Goal: Find specific page/section: Find specific page/section

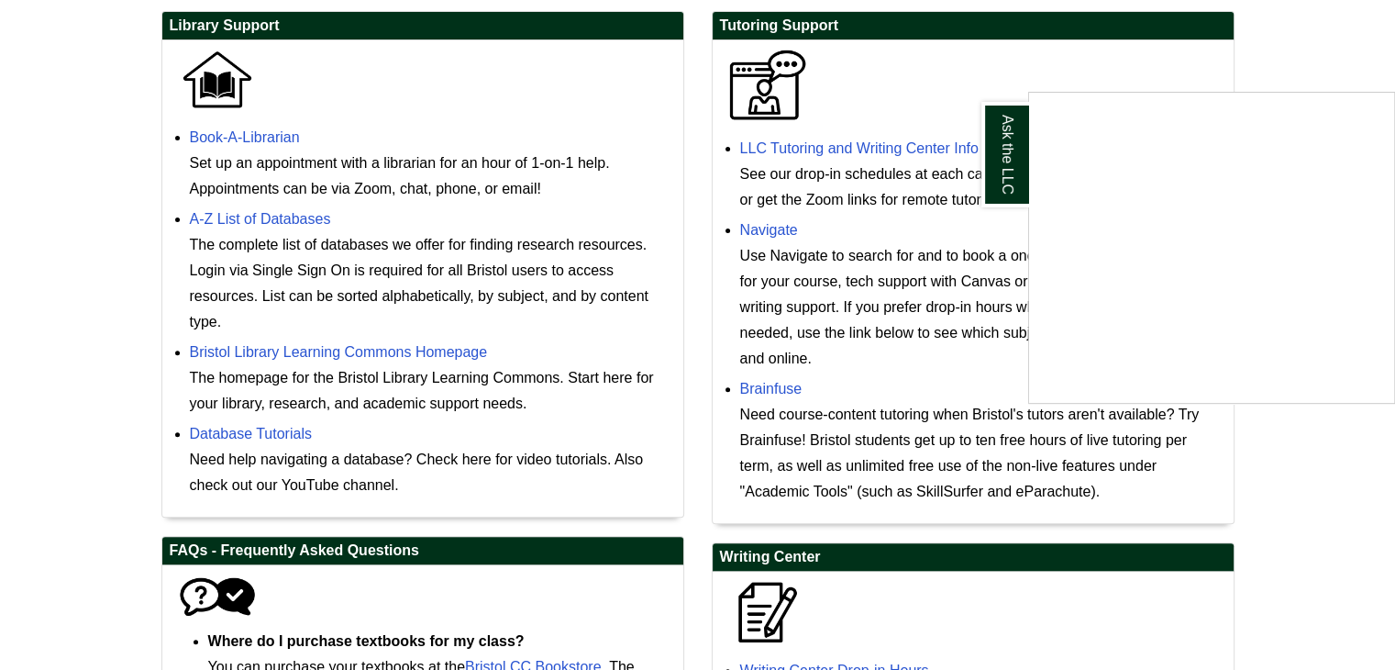
scroll to position [553, 0]
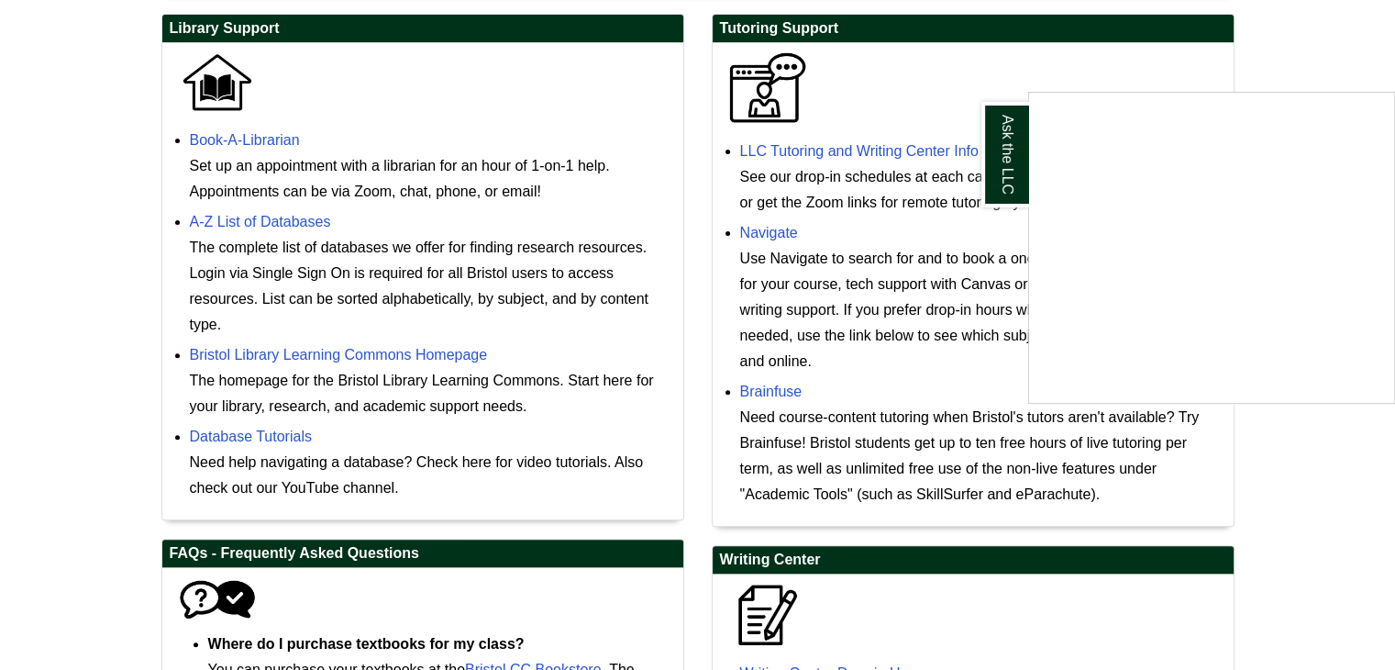
click at [940, 148] on div "Ask the LLC" at bounding box center [697, 335] width 1395 height 670
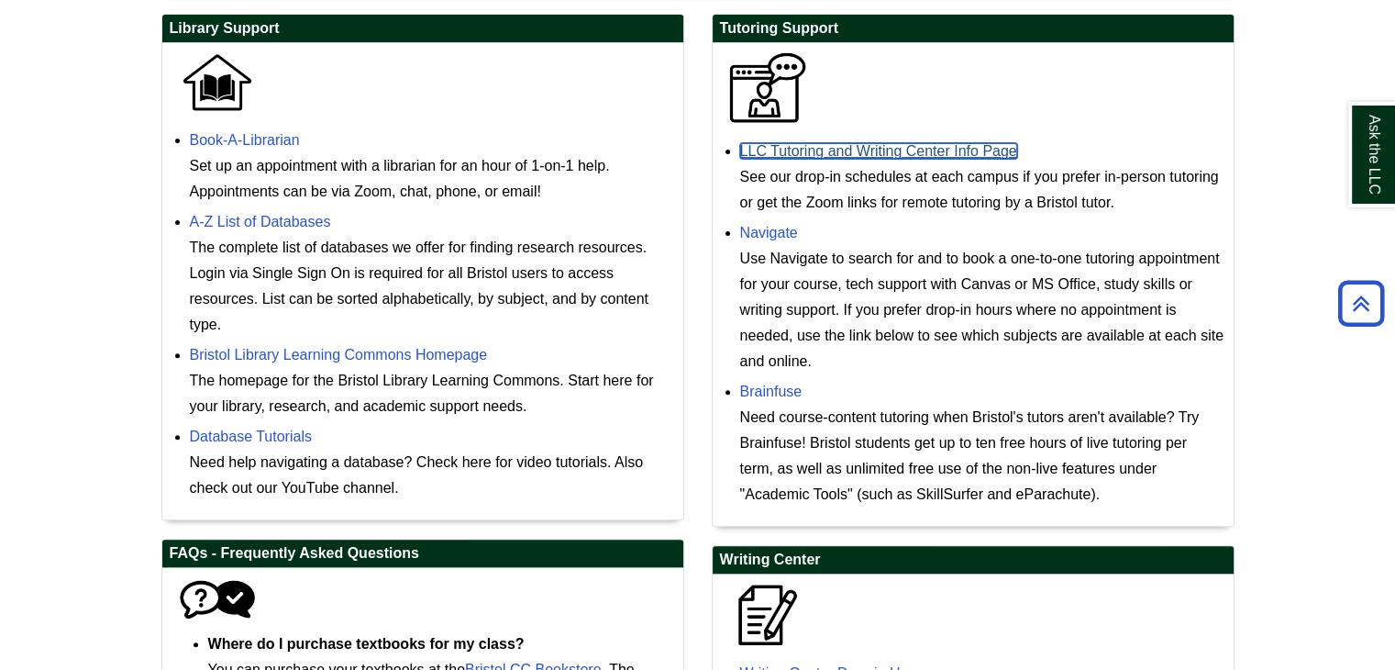
click at [953, 149] on link "LLC Tutoring and Writing Center Info Page" at bounding box center [878, 151] width 277 height 16
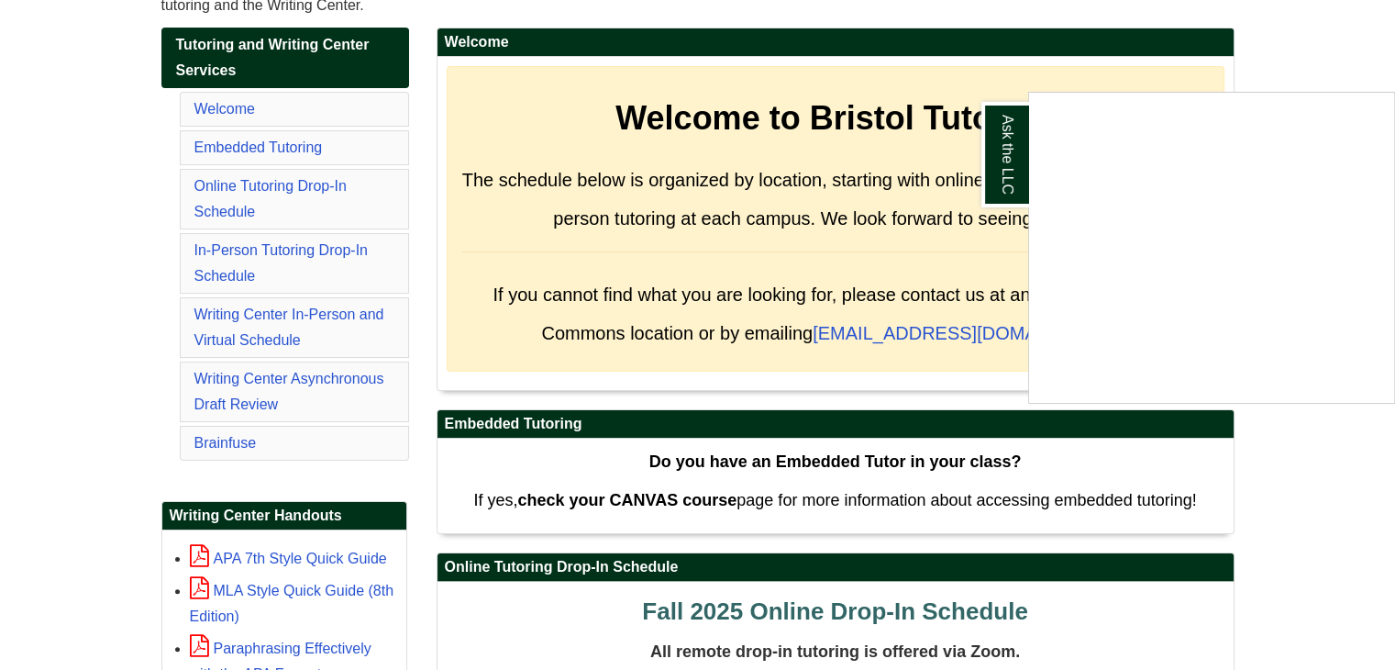
scroll to position [308, 0]
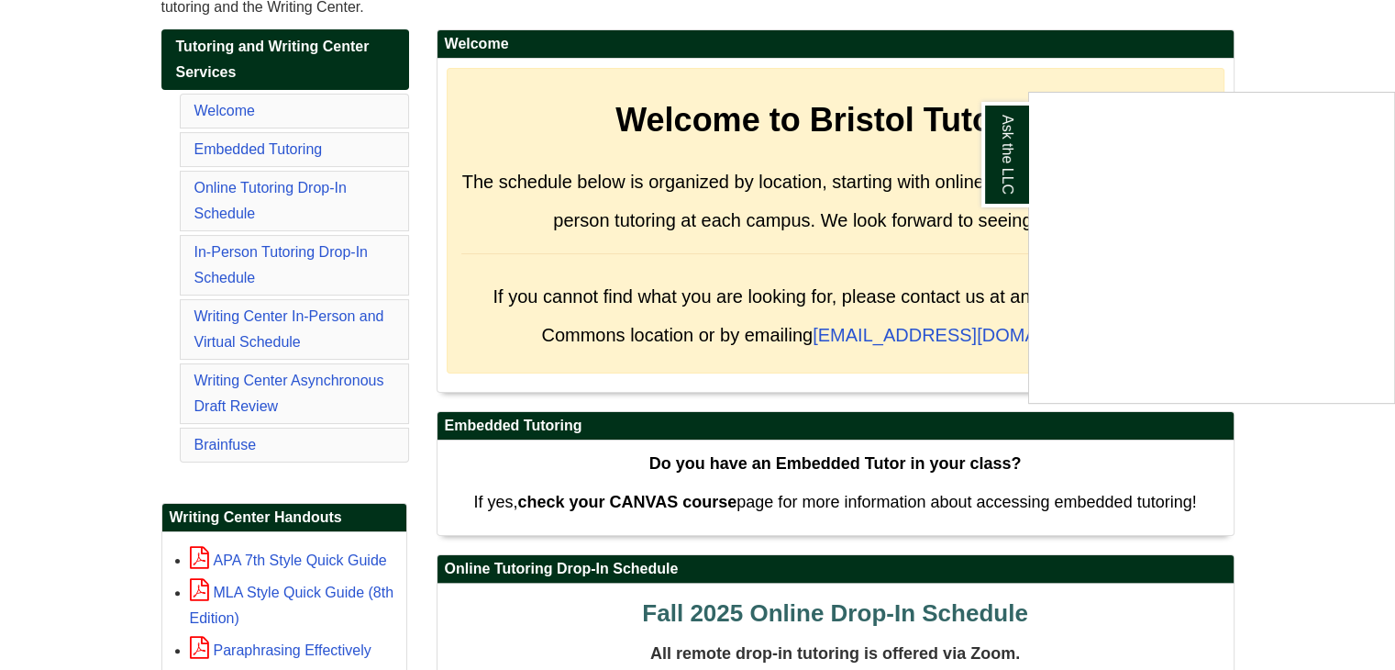
click at [281, 190] on div "Ask the LLC" at bounding box center [697, 335] width 1395 height 670
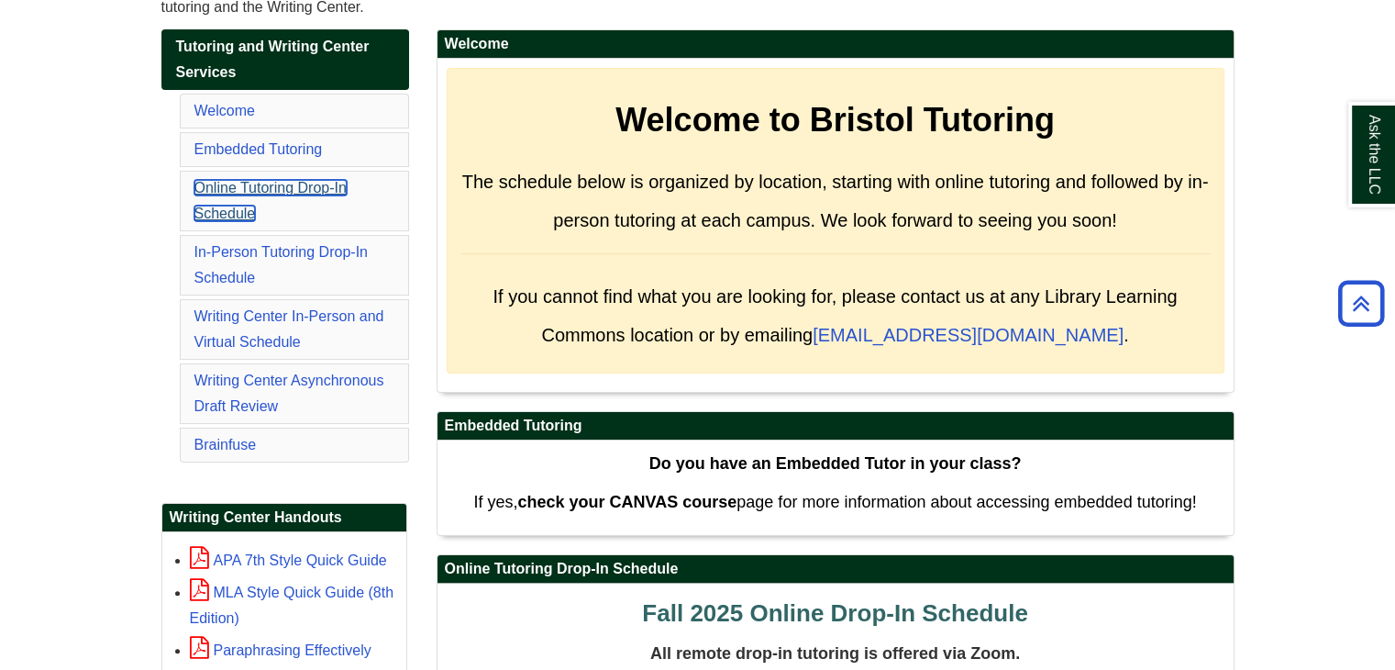
click at [301, 190] on link "Online Tutoring Drop-In Schedule" at bounding box center [270, 200] width 152 height 41
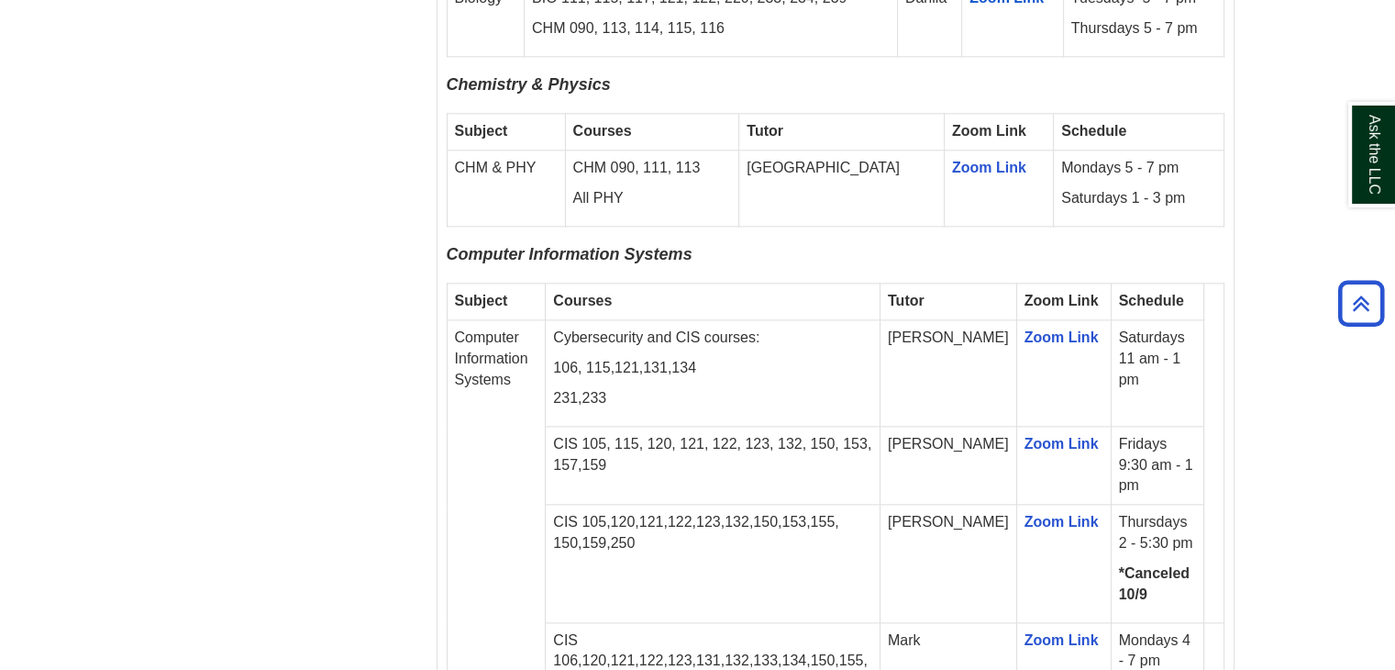
scroll to position [2237, 0]
